Goal: Entertainment & Leisure: Consume media (video, audio)

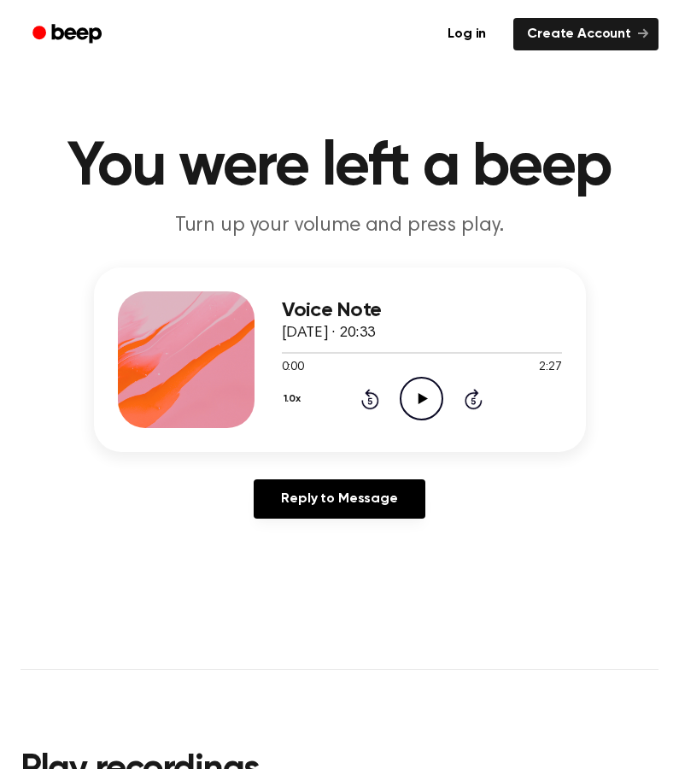
click at [414, 377] on icon "Play Audio" at bounding box center [422, 399] width 44 height 44
drag, startPoint x: 305, startPoint y: 350, endPoint x: 268, endPoint y: 350, distance: 37.6
click at [268, 350] on div "Voice Note [DATE] · 20:33 0:13 2:27 Your browser does not support the [object O…" at bounding box center [340, 360] width 492 height 185
drag, startPoint x: 309, startPoint y: 354, endPoint x: 228, endPoint y: 354, distance: 80.3
click at [228, 354] on div "Voice Note [DATE] · 20:33 0:15 2:27 Your browser does not support the [object O…" at bounding box center [340, 360] width 492 height 185
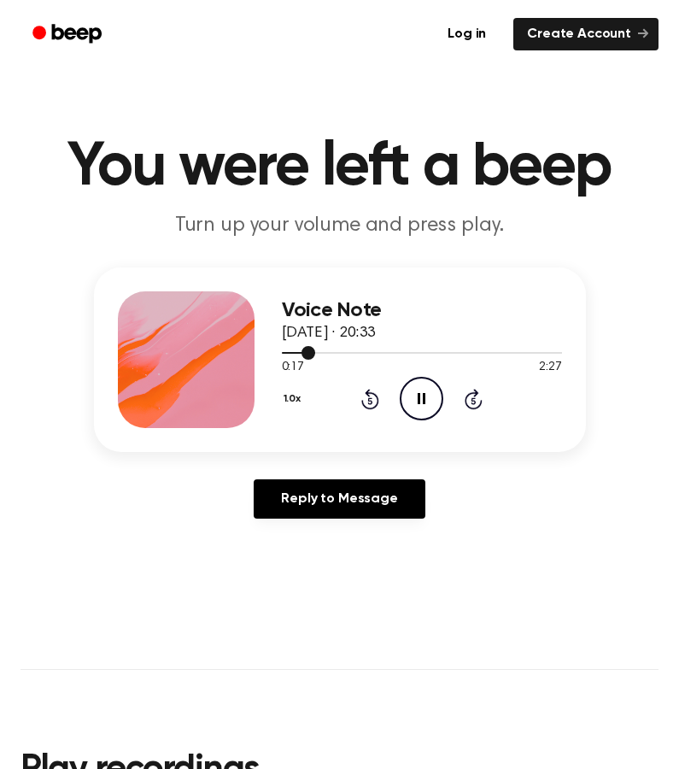
drag, startPoint x: 309, startPoint y: 353, endPoint x: 279, endPoint y: 353, distance: 29.9
click at [279, 353] on div "Voice Note [DATE] · 20:33 0:17 2:27 Your browser does not support the [object O…" at bounding box center [340, 360] width 492 height 185
click at [370, 398] on icon at bounding box center [370, 400] width 4 height 7
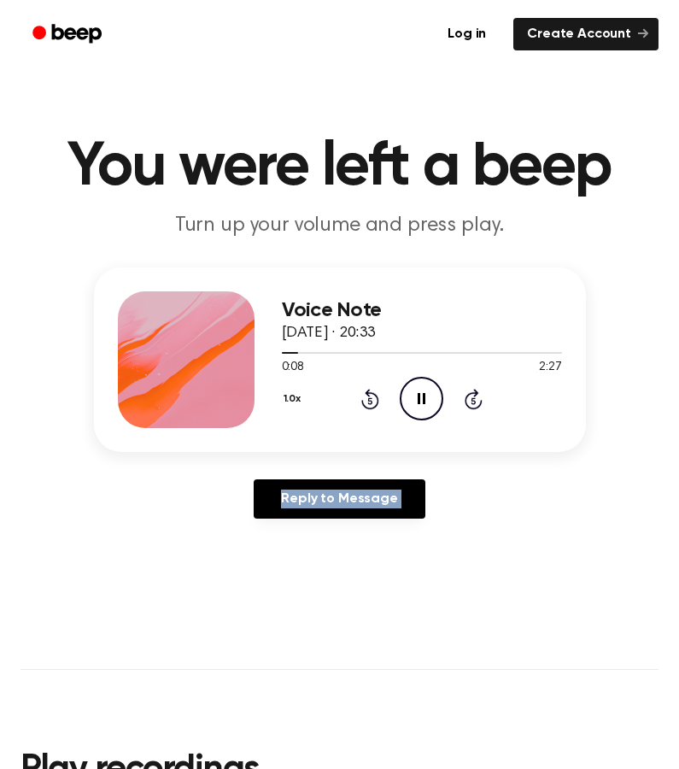
click at [370, 398] on icon at bounding box center [370, 400] width 4 height 7
click at [416, 397] on icon "Pause Audio" at bounding box center [422, 399] width 44 height 44
click at [413, 403] on icon "Play Audio" at bounding box center [422, 399] width 44 height 44
